Goal: Find specific page/section: Find specific page/section

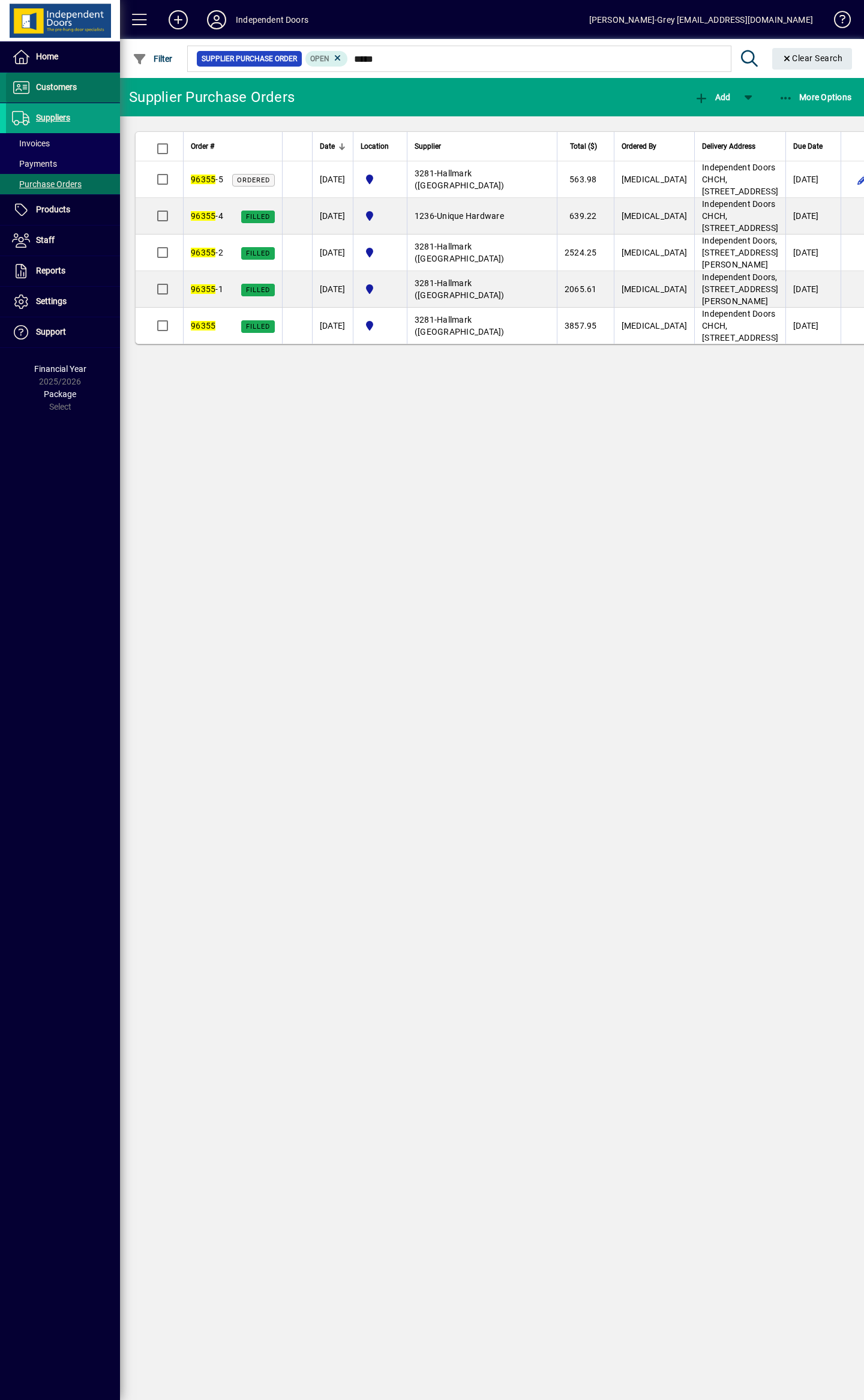
click at [55, 95] on span "Customers" at bounding box center [41, 87] width 71 height 14
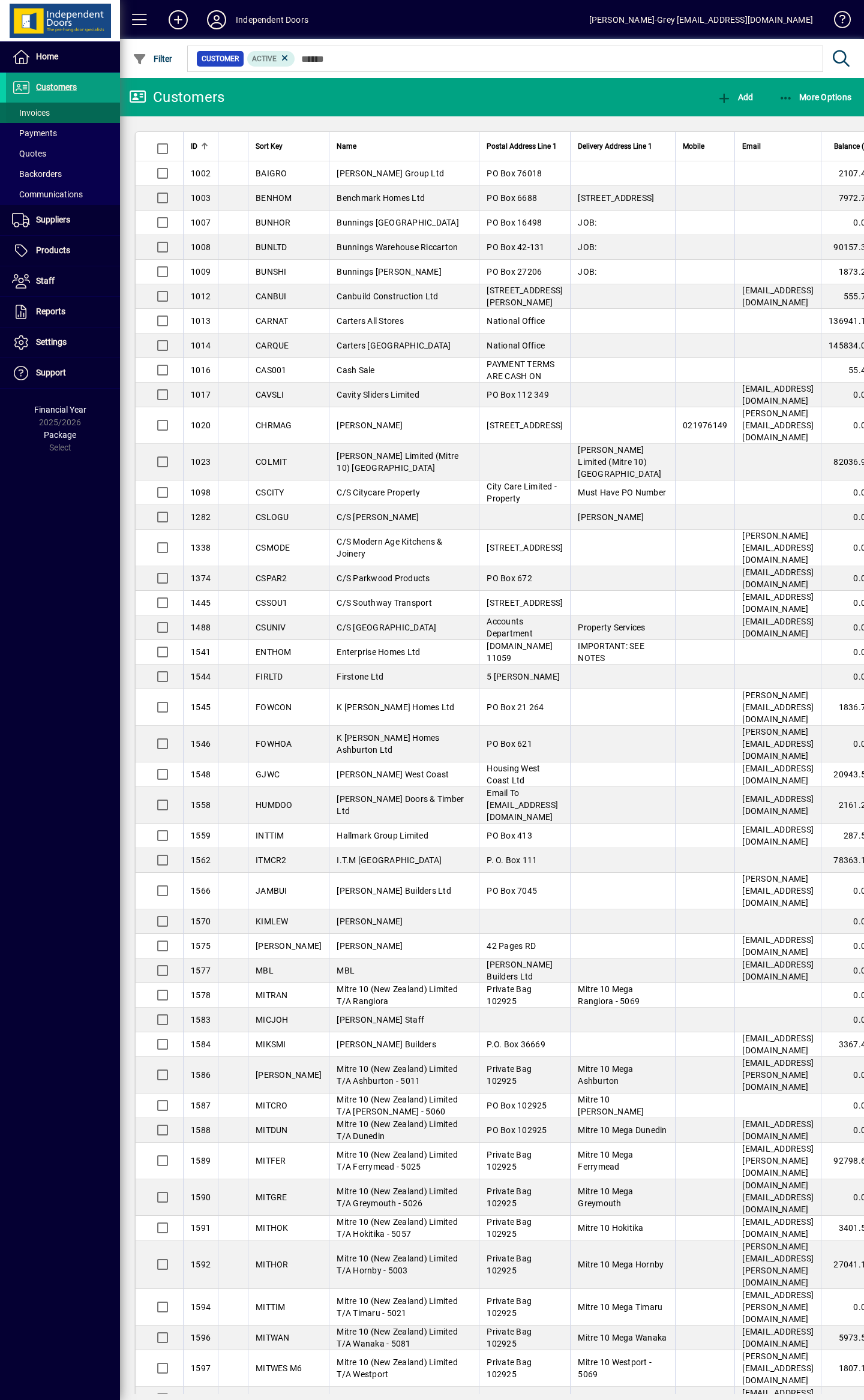
click at [62, 111] on span at bounding box center [63, 112] width 114 height 29
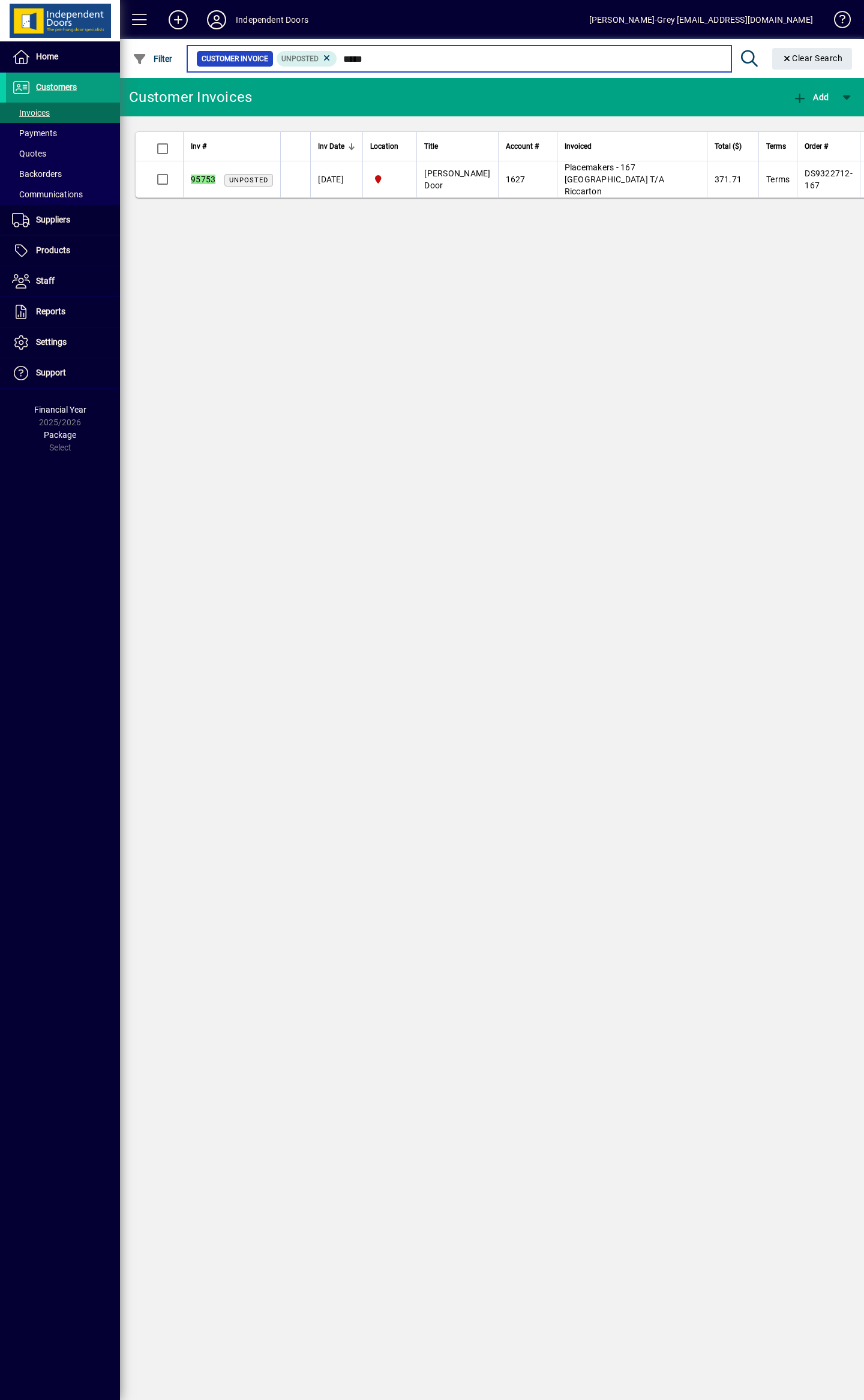
type input "*****"
